Goal: Navigation & Orientation: Go to known website

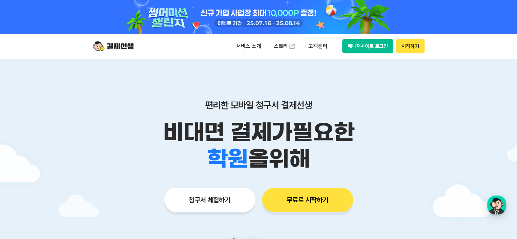
drag, startPoint x: 365, startPoint y: 64, endPoint x: 359, endPoint y: 118, distance: 53.7
click at [364, 68] on div "편리한 모바일 청구서 결제선생 비대면 결제가 필요한 학원 공부방 호텔 쇼핑몰 병원 배달 보험사 항공사 골프장 을 위해 청구서 체험하기 무료로 …" at bounding box center [259, 142] width 348 height 168
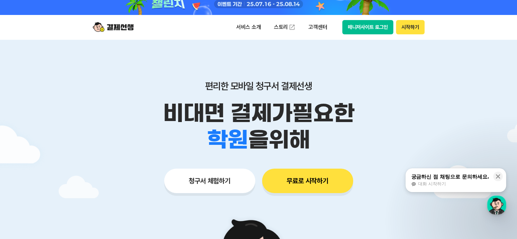
scroll to position [1, 0]
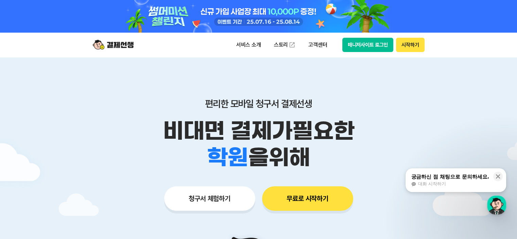
click at [372, 26] on div at bounding box center [259, 16] width 348 height 34
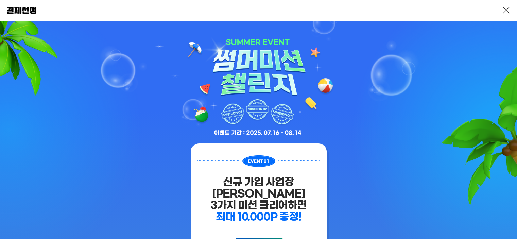
click at [502, 8] on link at bounding box center [506, 10] width 8 height 8
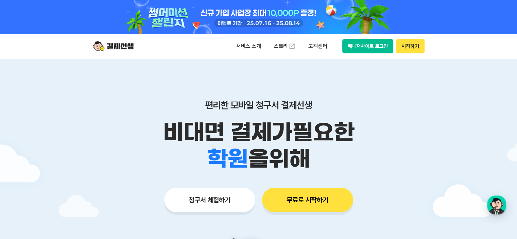
click at [382, 47] on button "매니저사이트 로그인" at bounding box center [367, 46] width 51 height 14
